Goal: Information Seeking & Learning: Learn about a topic

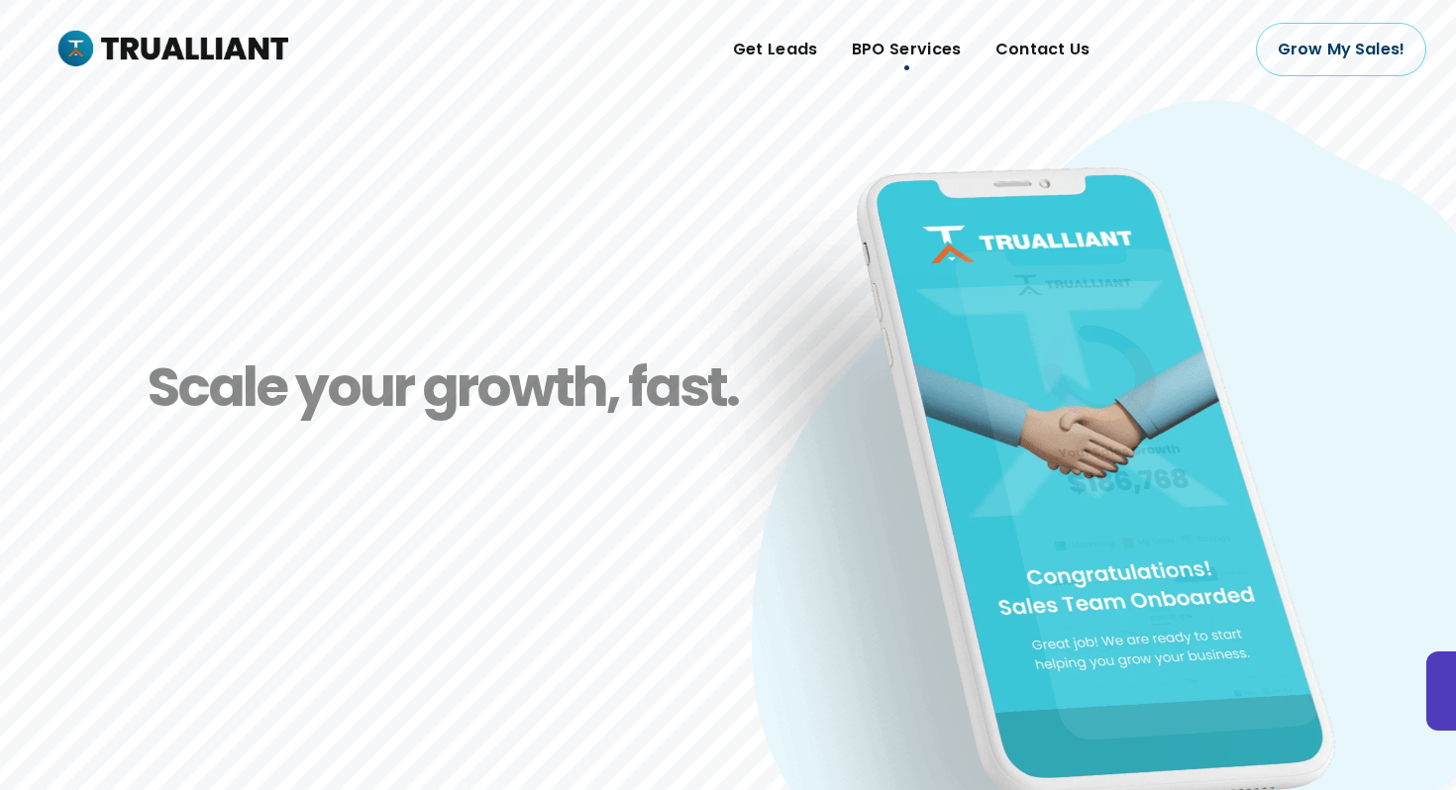
click at [911, 51] on span "BPO Services" at bounding box center [907, 50] width 110 height 30
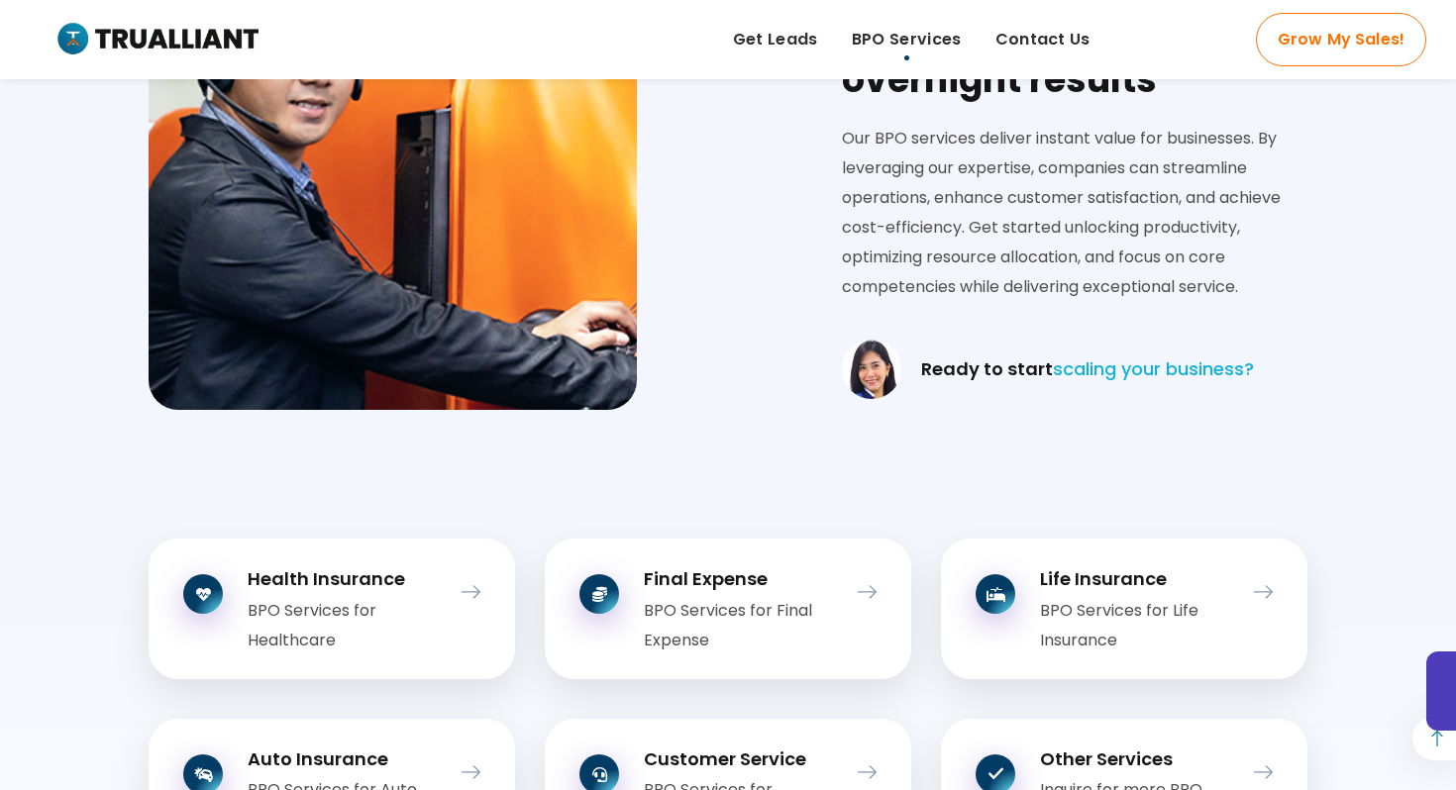
scroll to position [2121, 0]
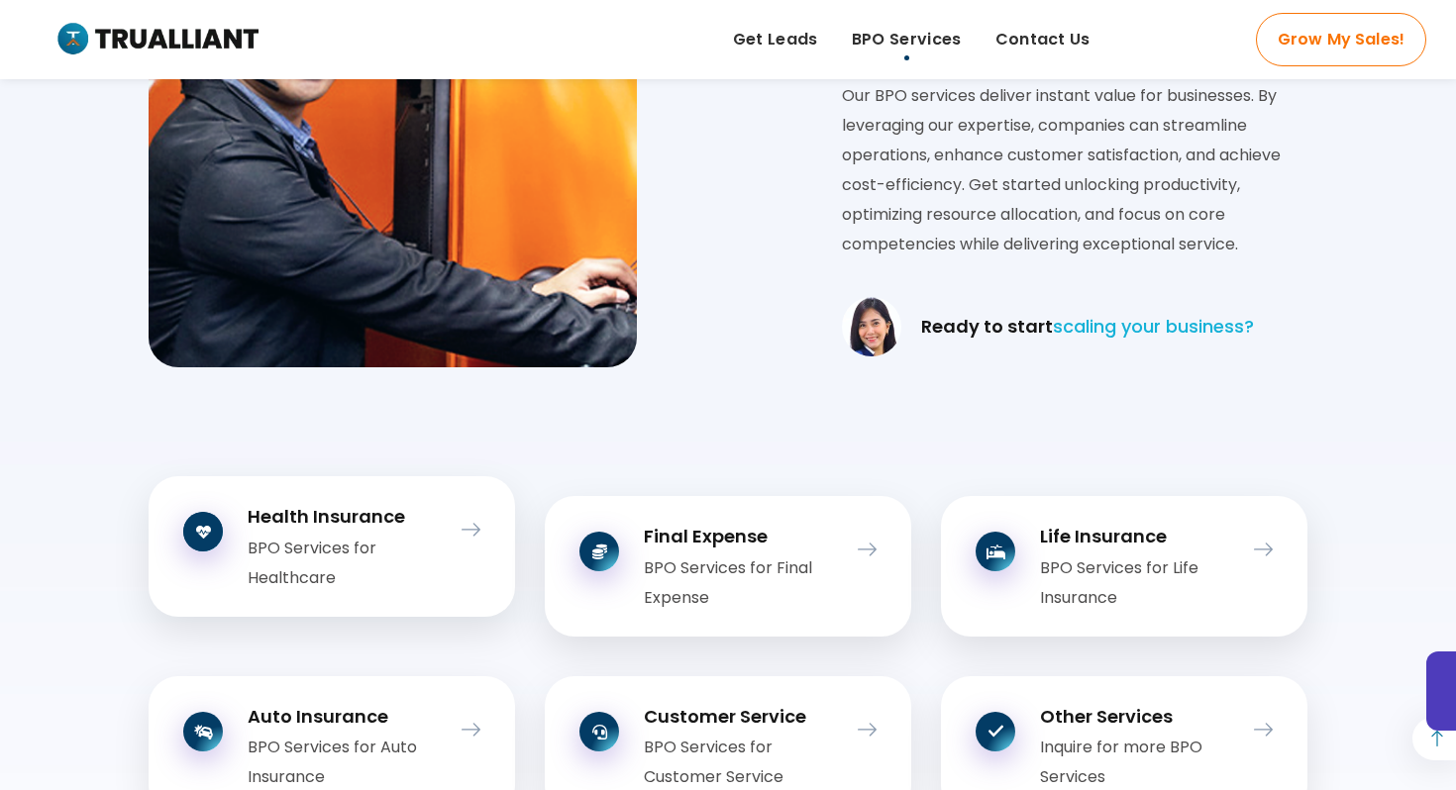
click at [295, 571] on div "BPO Services for Healthcare" at bounding box center [344, 563] width 193 height 59
click at [480, 536] on div "Health Insurance BPO Services for Healthcare" at bounding box center [332, 546] width 366 height 140
click at [472, 531] on icon at bounding box center [470, 530] width 19 height 27
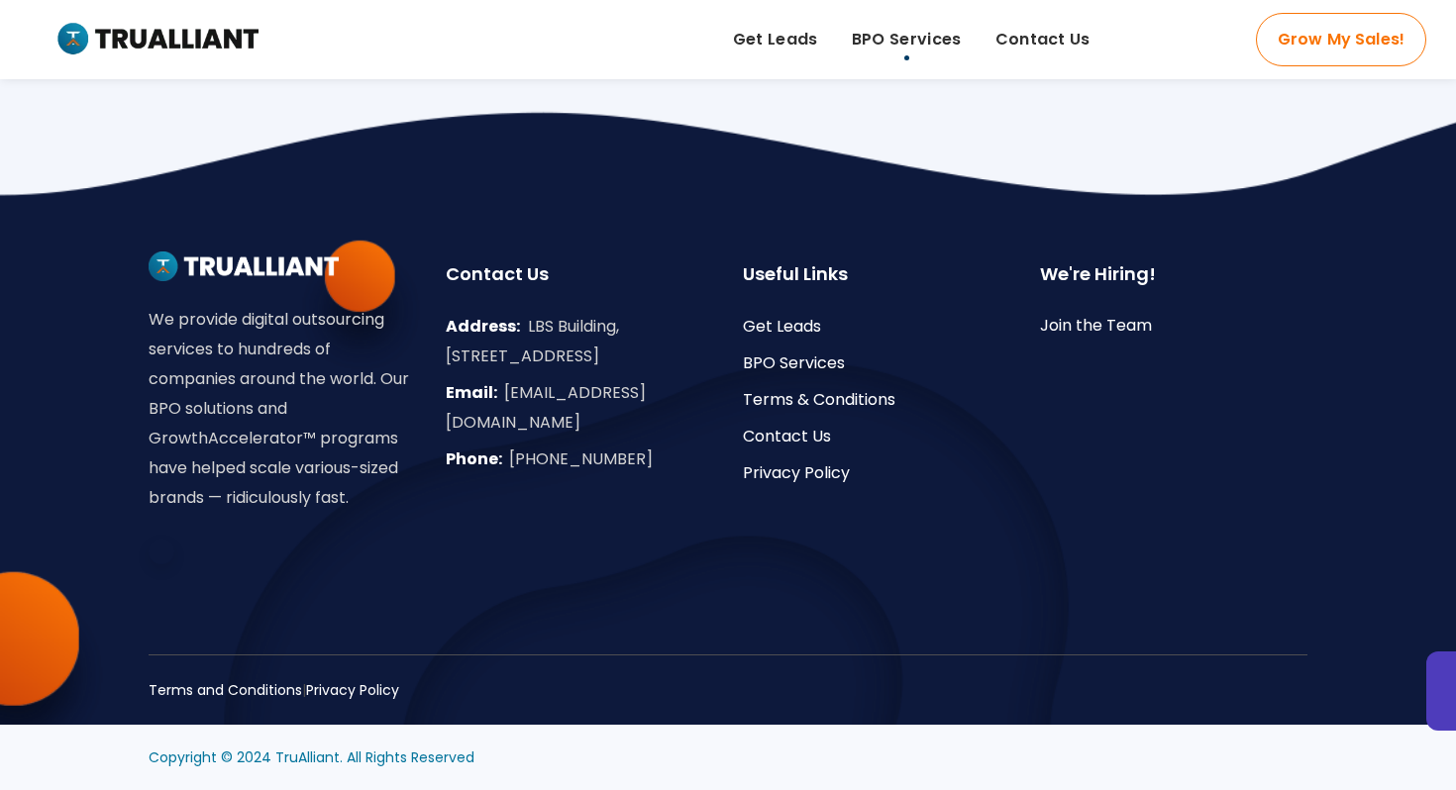
click at [938, 43] on span "BPO Services" at bounding box center [907, 40] width 110 height 30
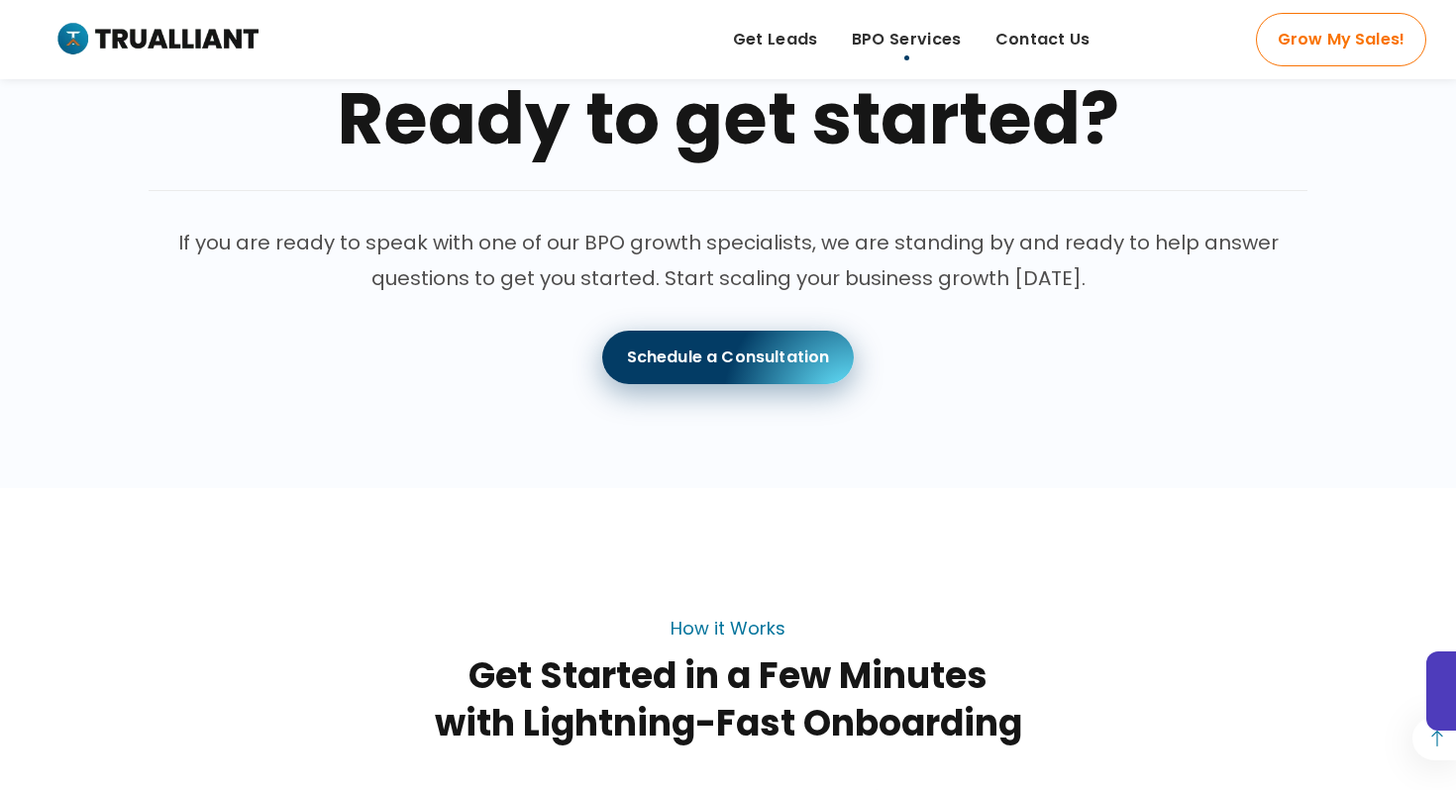
scroll to position [3193, 0]
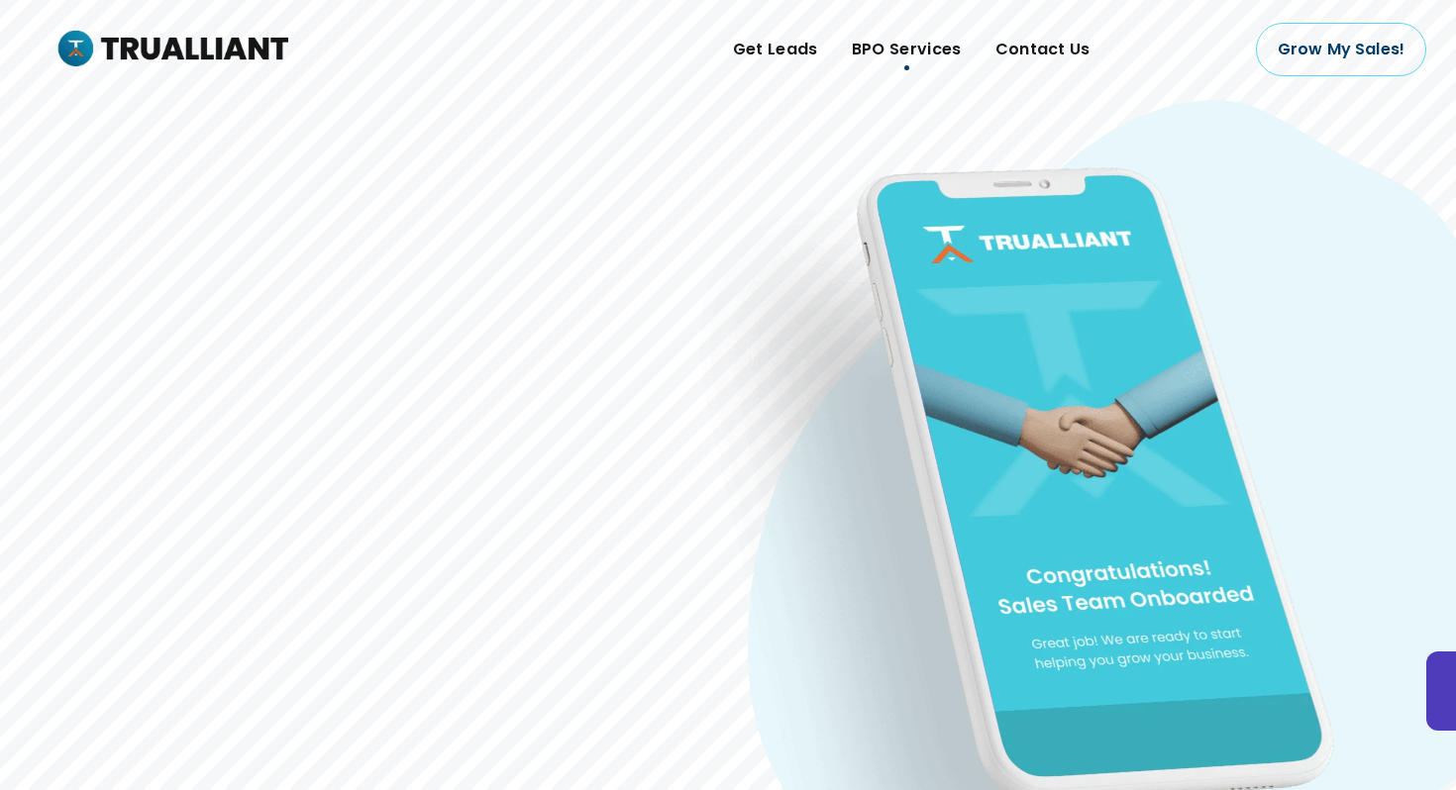
click at [910, 44] on span "BPO Services" at bounding box center [907, 50] width 110 height 30
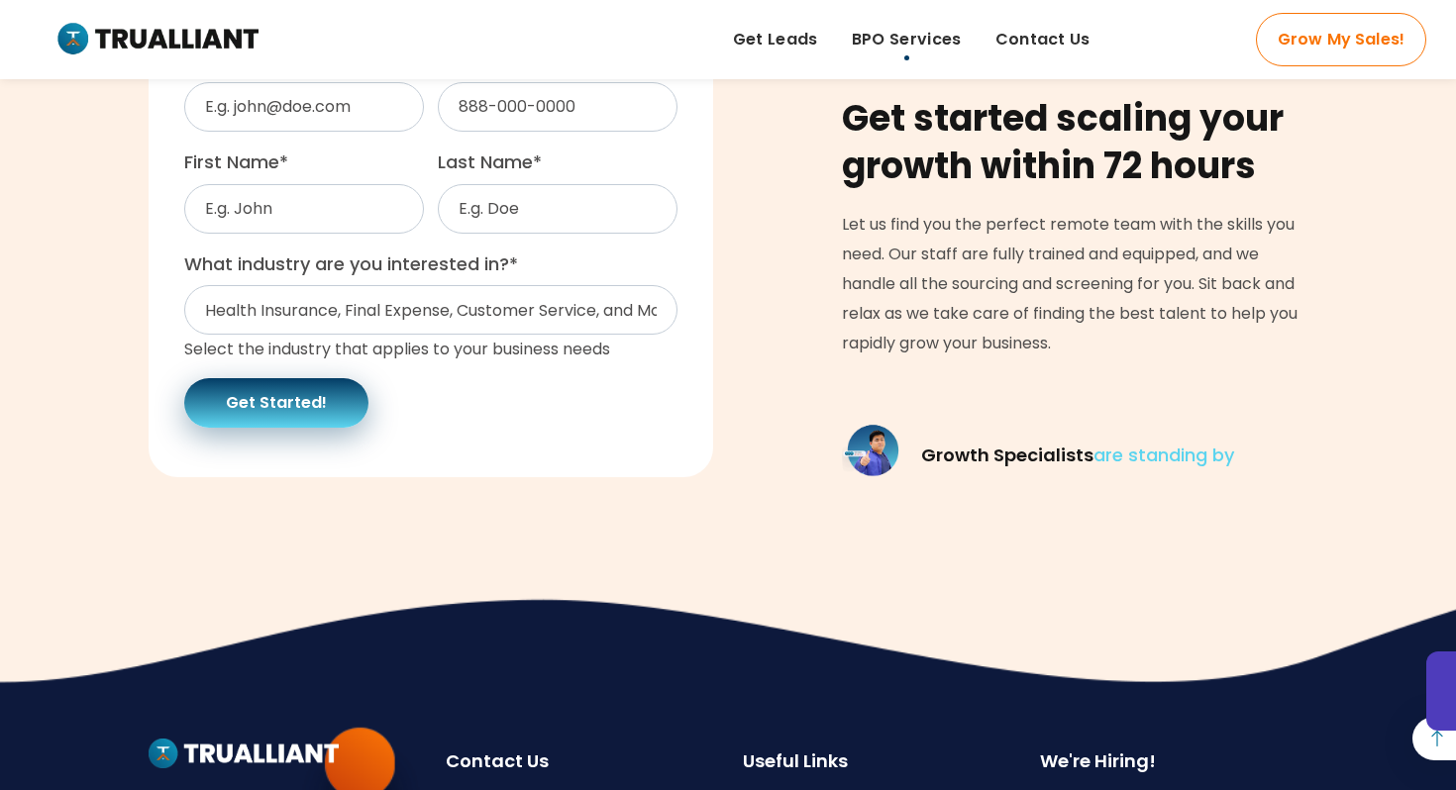
scroll to position [5131, 0]
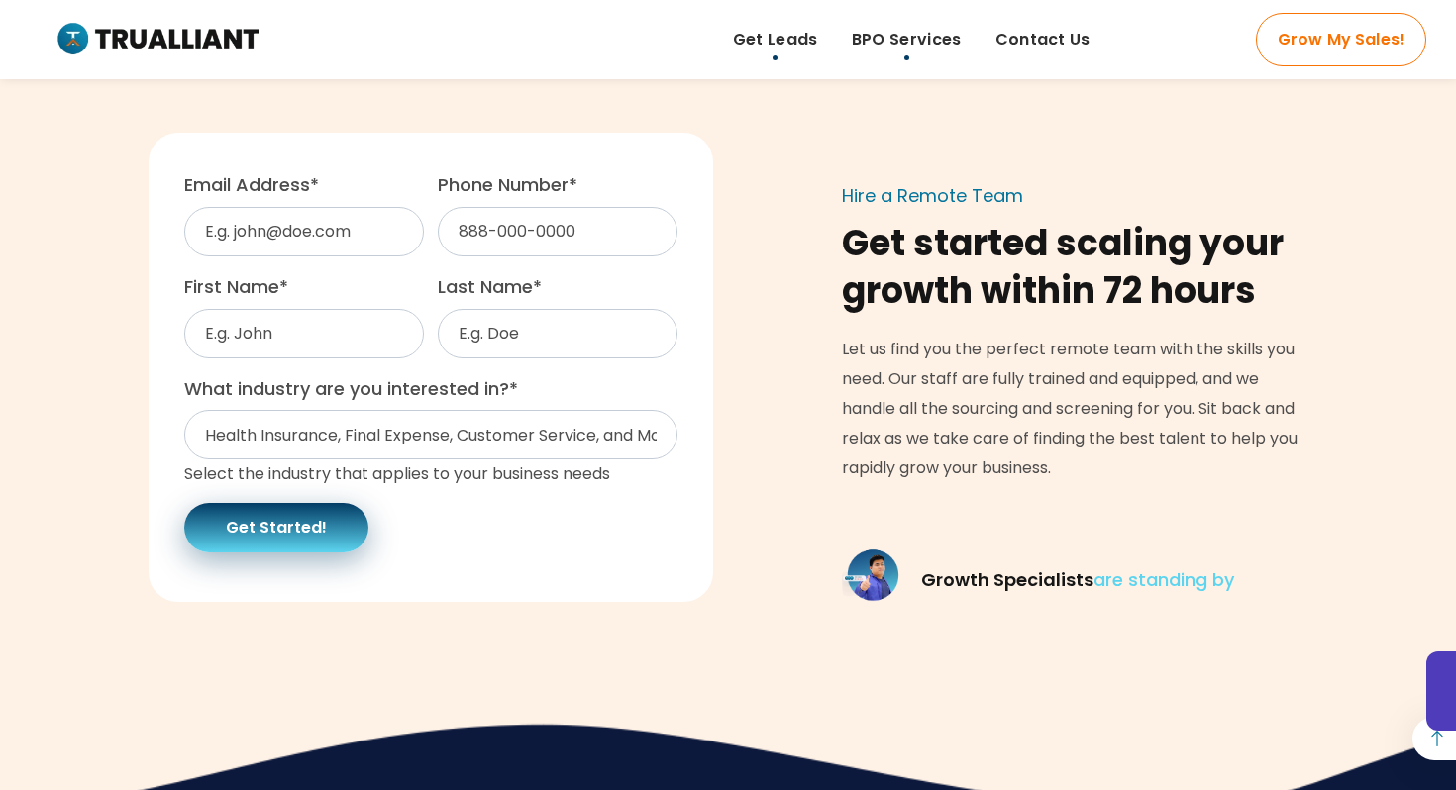
click at [779, 50] on span "Get Leads" at bounding box center [775, 40] width 85 height 30
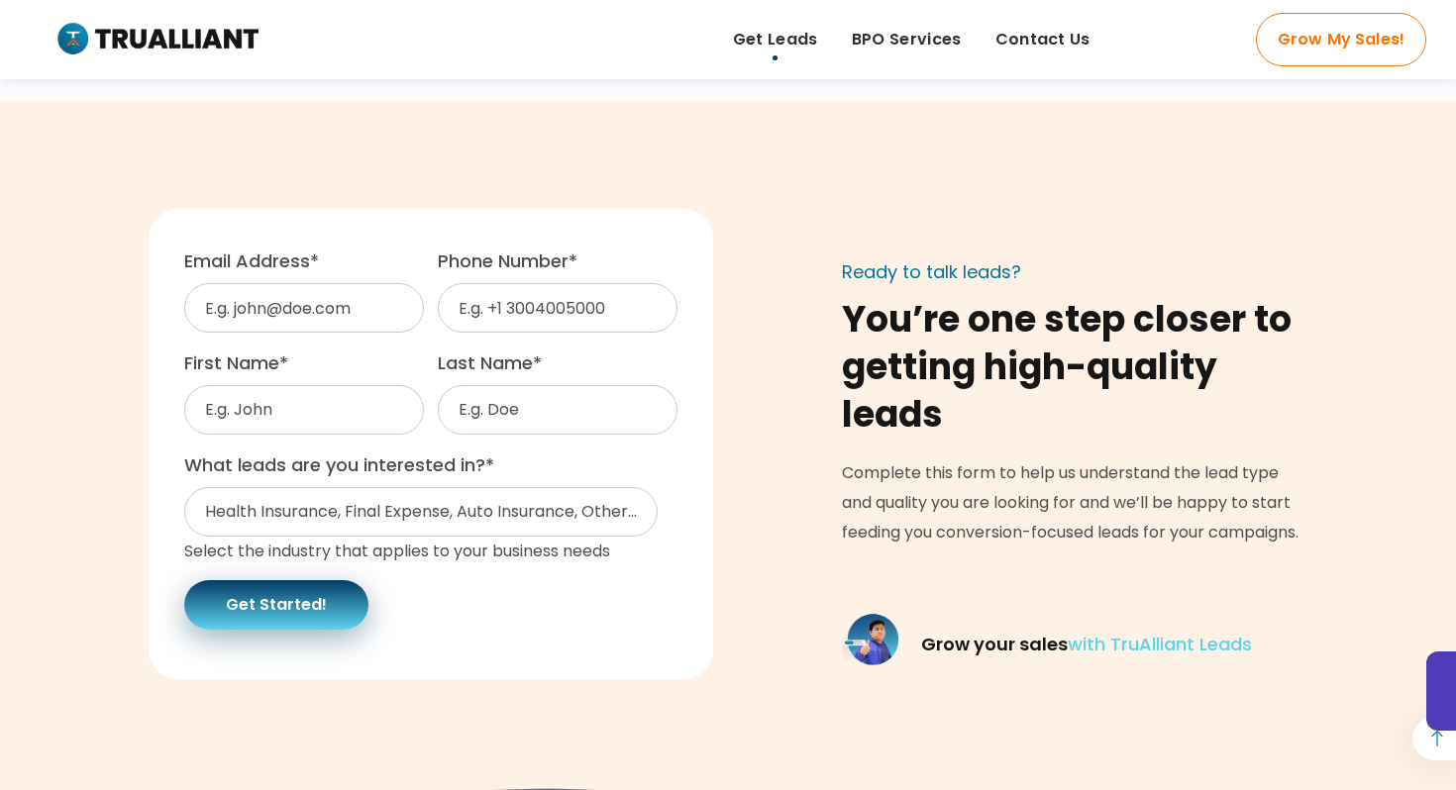
scroll to position [3598, 0]
